Goal: Task Accomplishment & Management: Use online tool/utility

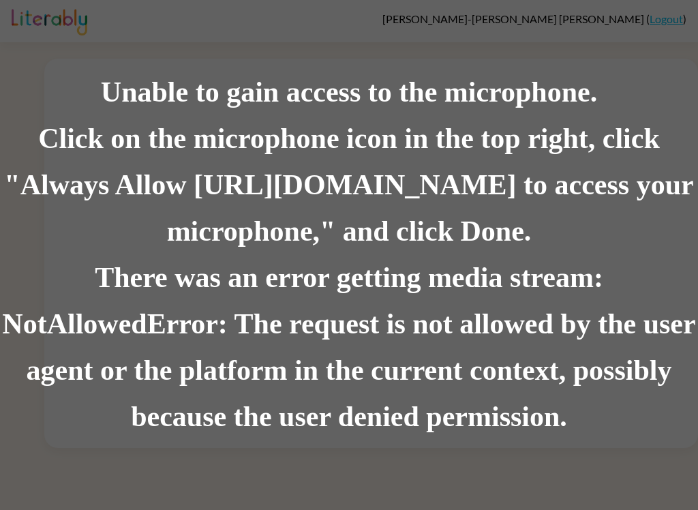
click at [587, 278] on div "There was an error getting media stream: NotAllowedError: The request is not al…" at bounding box center [349, 348] width 698 height 186
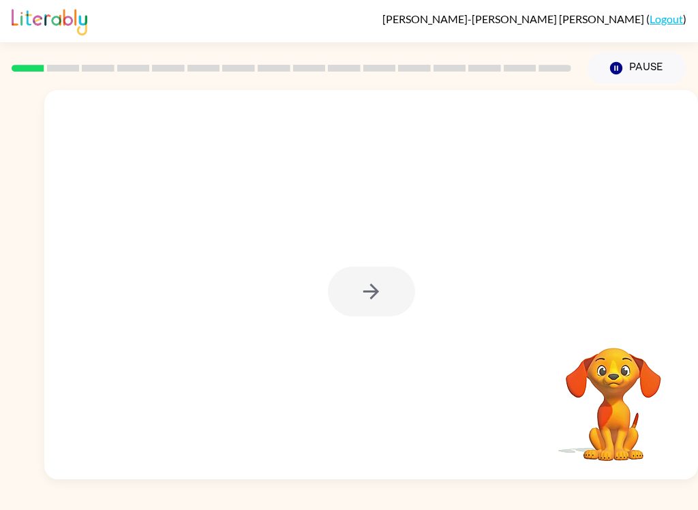
click at [394, 301] on div at bounding box center [371, 292] width 87 height 50
click at [376, 302] on icon "button" at bounding box center [371, 292] width 24 height 24
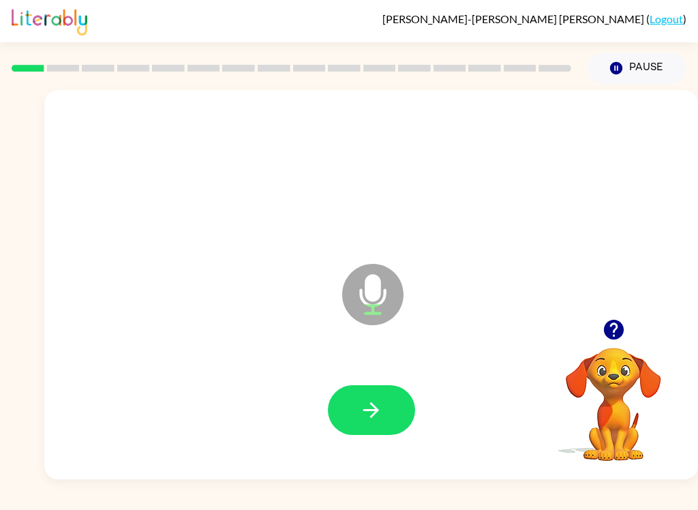
click at [375, 412] on icon "button" at bounding box center [371, 410] width 24 height 24
click at [372, 433] on button "button" at bounding box center [371, 410] width 87 height 50
click at [389, 410] on button "button" at bounding box center [371, 410] width 87 height 50
click at [381, 409] on icon "button" at bounding box center [371, 410] width 24 height 24
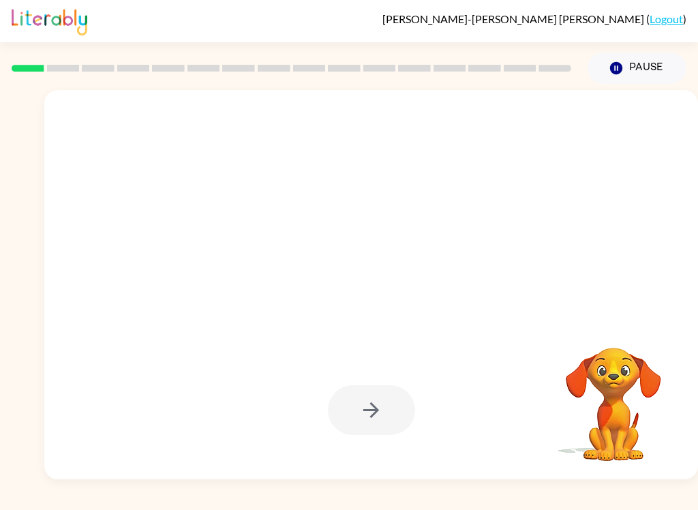
click at [368, 424] on div at bounding box center [371, 410] width 87 height 50
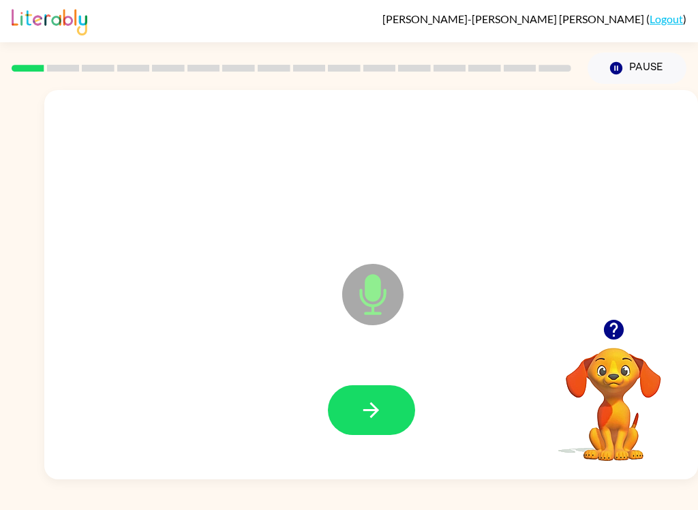
click at [389, 413] on button "button" at bounding box center [371, 410] width 87 height 50
click at [373, 419] on icon "button" at bounding box center [371, 410] width 24 height 24
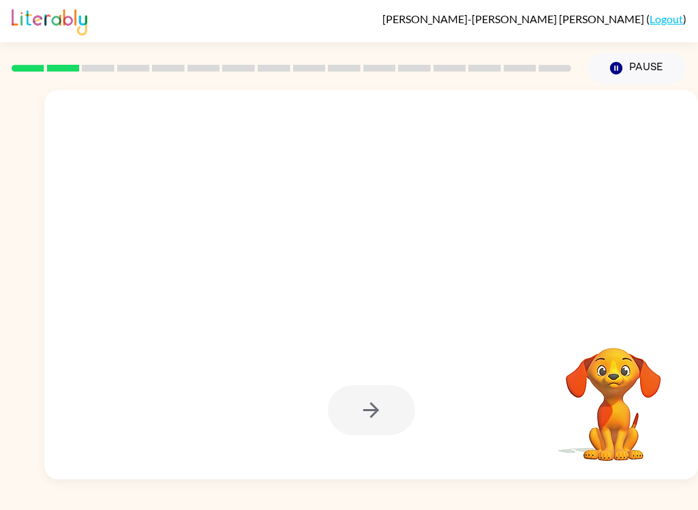
click at [385, 428] on div at bounding box center [371, 410] width 87 height 50
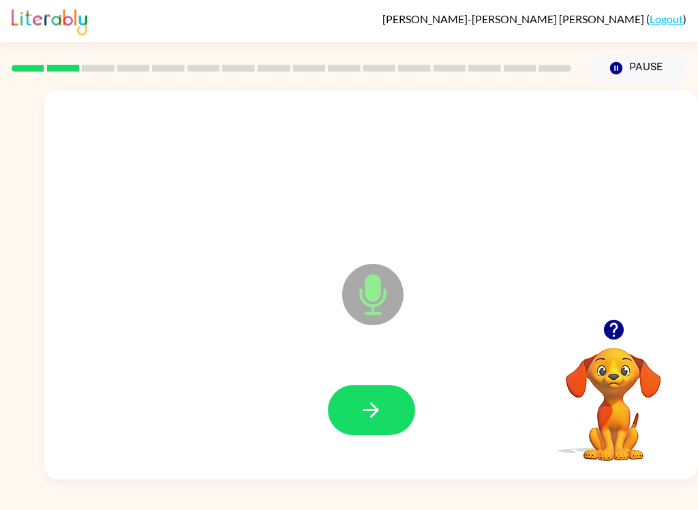
click at [383, 428] on button "button" at bounding box center [371, 410] width 87 height 50
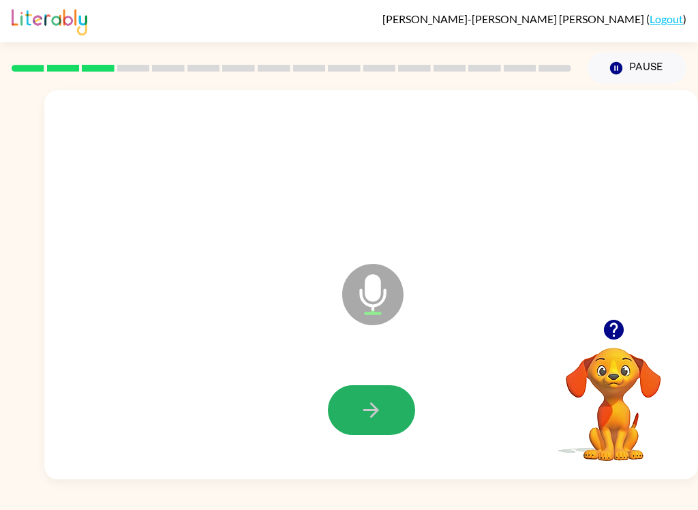
click at [370, 411] on icon "button" at bounding box center [372, 410] width 16 height 16
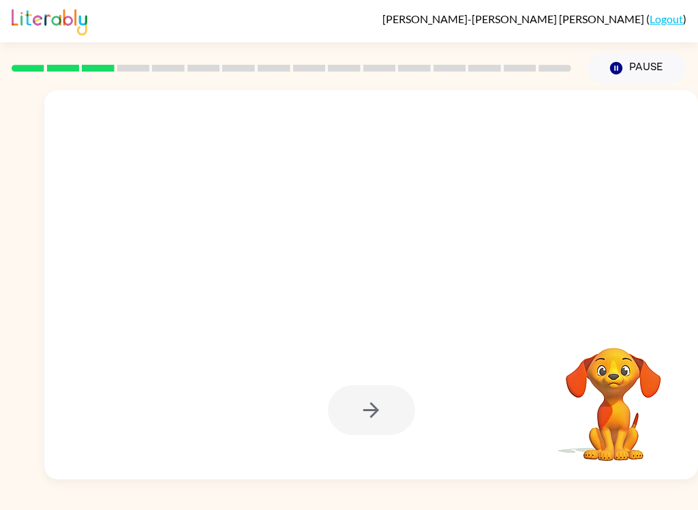
click at [376, 424] on div at bounding box center [371, 410] width 87 height 50
click at [383, 423] on div at bounding box center [371, 410] width 87 height 50
click at [385, 428] on div at bounding box center [371, 410] width 87 height 50
click at [399, 425] on div at bounding box center [371, 410] width 87 height 50
click at [373, 404] on div at bounding box center [371, 410] width 87 height 50
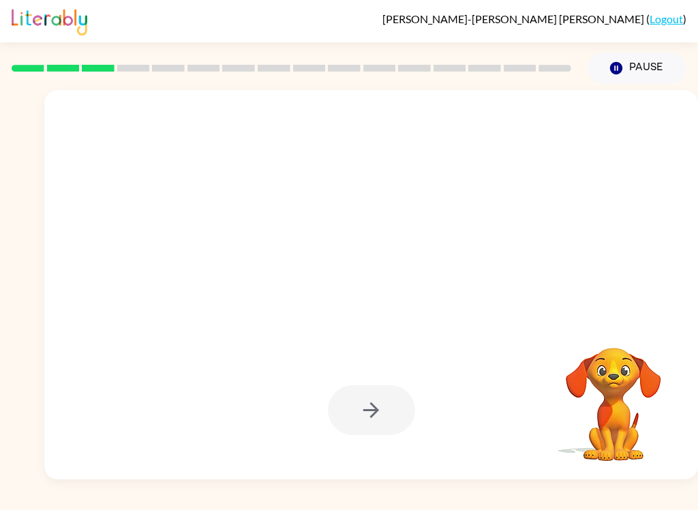
click at [373, 404] on div at bounding box center [371, 410] width 87 height 50
click at [385, 435] on div at bounding box center [371, 410] width 87 height 50
click at [400, 422] on div at bounding box center [371, 410] width 87 height 50
click at [394, 415] on div at bounding box center [371, 410] width 87 height 50
click at [390, 427] on div at bounding box center [371, 410] width 87 height 50
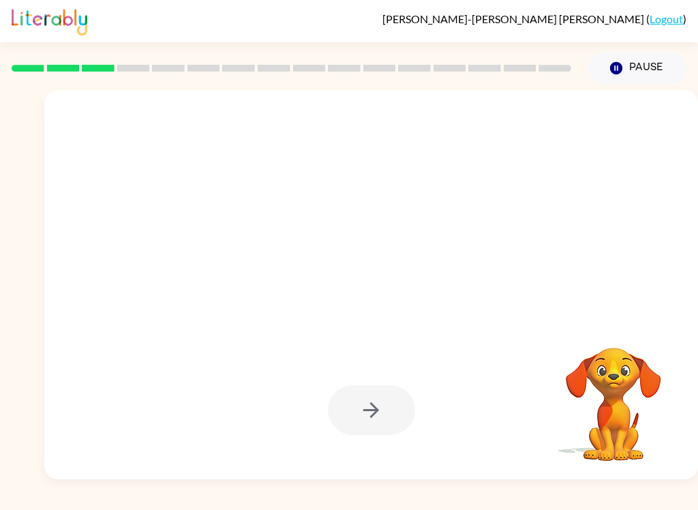
click at [381, 437] on div at bounding box center [371, 411] width 627 height 112
click at [376, 405] on div at bounding box center [371, 410] width 87 height 50
click at [630, 349] on video "Your browser must support playing .mp4 files to use Literably. Please try using…" at bounding box center [614, 395] width 136 height 136
click at [632, 372] on video "Your browser must support playing .mp4 files to use Literably. Please try using…" at bounding box center [614, 395] width 136 height 136
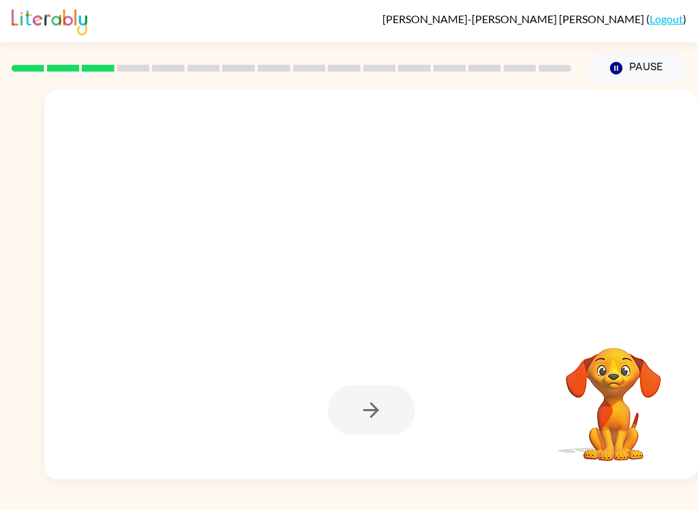
click at [379, 430] on div at bounding box center [371, 410] width 87 height 50
click at [382, 411] on div at bounding box center [371, 410] width 87 height 50
click at [376, 418] on div at bounding box center [371, 410] width 87 height 50
click at [404, 409] on div at bounding box center [371, 410] width 87 height 50
click at [394, 406] on div at bounding box center [371, 410] width 87 height 50
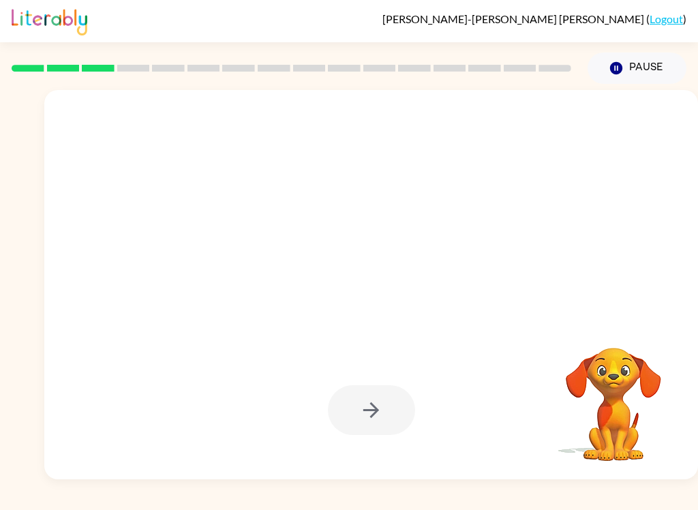
click at [367, 416] on div at bounding box center [371, 410] width 87 height 50
click at [372, 424] on div at bounding box center [371, 410] width 87 height 50
click at [385, 406] on div at bounding box center [371, 410] width 87 height 50
click at [381, 396] on div at bounding box center [371, 410] width 87 height 50
click at [385, 419] on div at bounding box center [371, 410] width 87 height 50
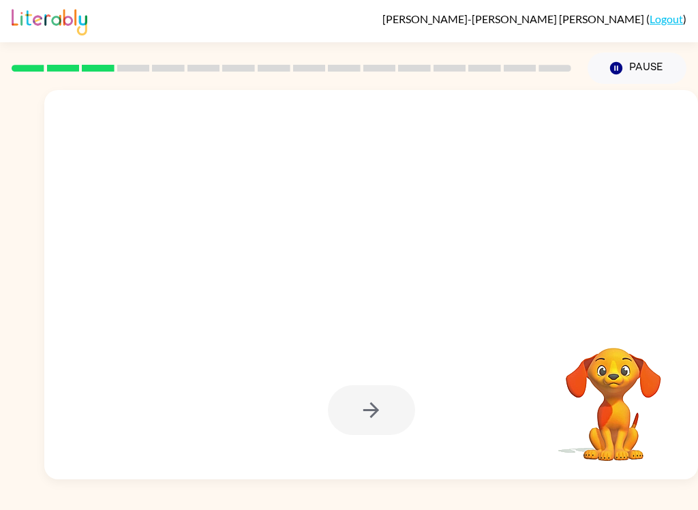
click at [385, 419] on div at bounding box center [371, 410] width 87 height 50
click at [626, 72] on button "Pause Pause" at bounding box center [637, 68] width 99 height 31
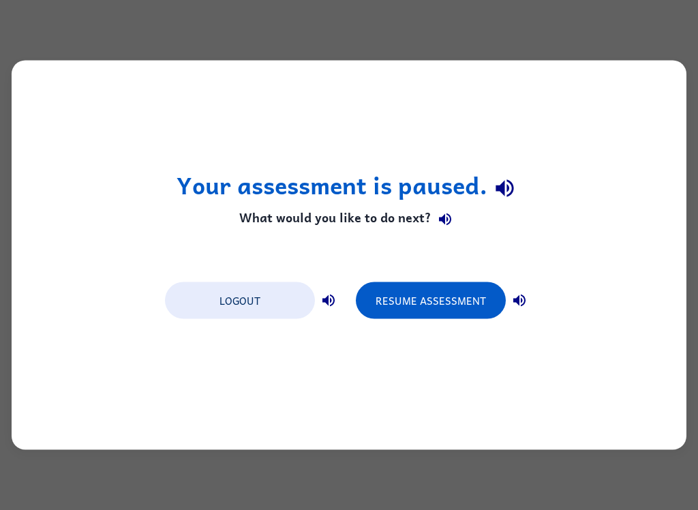
click at [284, 404] on div "Your assessment is paused. What would you like to do next? Logout Resume Assess…" at bounding box center [349, 255] width 675 height 389
click at [244, 308] on button "Logout" at bounding box center [240, 300] width 150 height 37
